Goal: Information Seeking & Learning: Learn about a topic

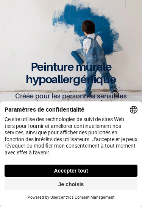
click at [119, 111] on span "Paramètres de confidentialité" at bounding box center [71, 110] width 133 height 8
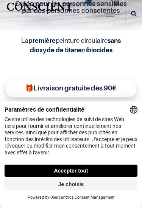
scroll to position [125, 0]
click at [75, 185] on button "Je choisis" at bounding box center [71, 184] width 133 height 12
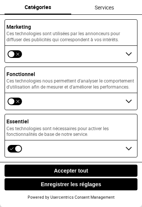
click at [19, 105] on button "button" at bounding box center [14, 101] width 15 height 8
click at [17, 105] on button "button" at bounding box center [14, 101] width 15 height 8
click at [75, 182] on button "Enregistrer les réglages" at bounding box center [71, 184] width 133 height 12
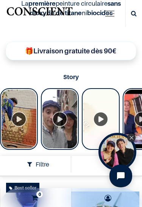
click at [99, 136] on div "Open Tolstoy" at bounding box center [117, 152] width 38 height 38
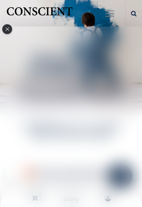
scroll to position [41, 0]
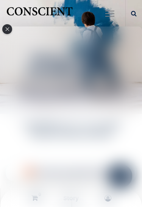
click at [9, 29] on icon "Close" at bounding box center [7, 29] width 4 height 4
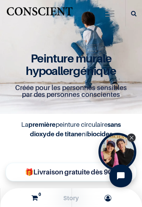
click at [110, 12] on span "button" at bounding box center [109, 14] width 9 height 11
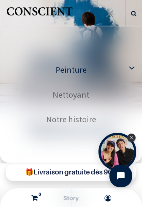
click at [88, 71] on link "Peinture" at bounding box center [71, 69] width 142 height 25
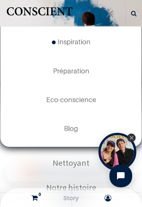
scroll to position [87, 0]
click at [87, 97] on span "Eco-conscience" at bounding box center [71, 100] width 50 height 8
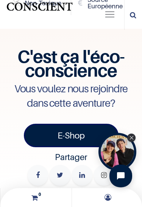
scroll to position [2531, 0]
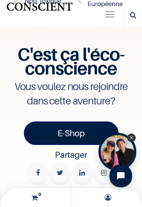
click at [80, 148] on h4 "Partager" at bounding box center [71, 154] width 128 height 13
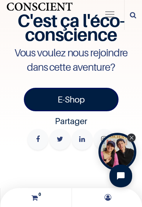
scroll to position [2563, 0]
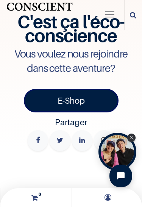
click at [132, 135] on div "Close Tolstoy widget" at bounding box center [131, 137] width 8 height 8
